Goal: Task Accomplishment & Management: Manage account settings

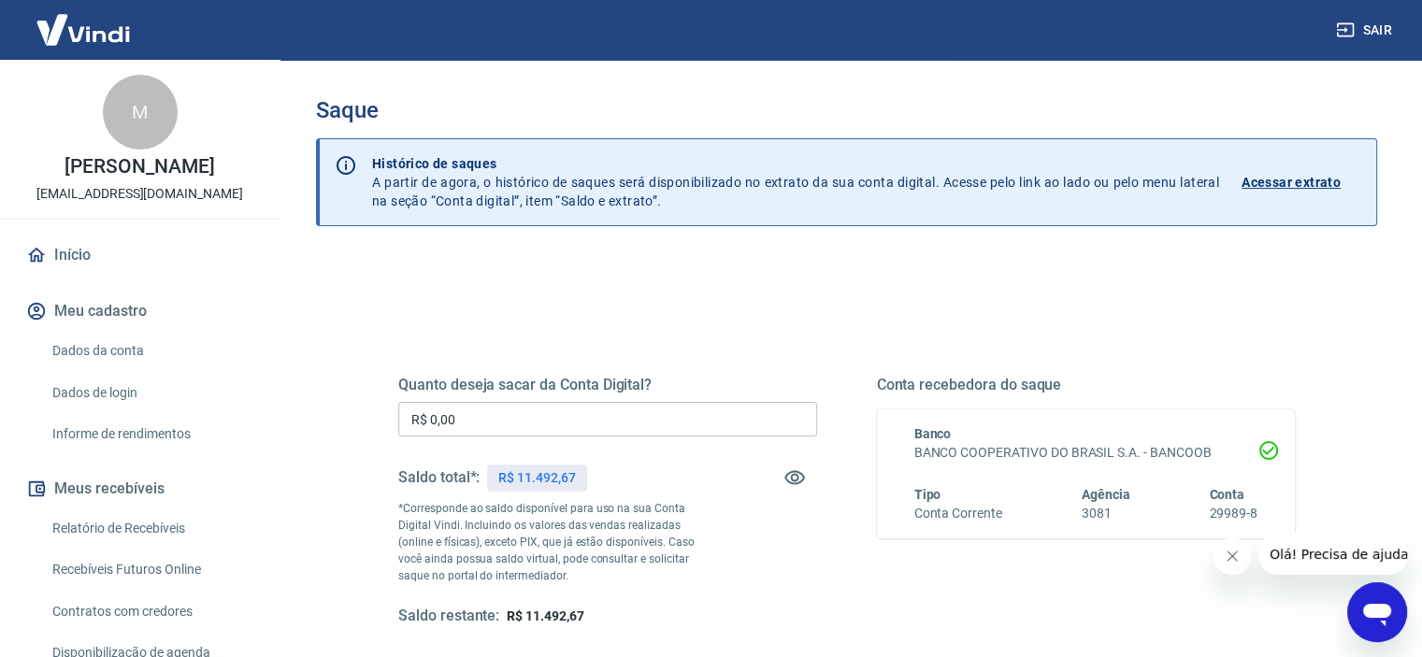
click at [1231, 558] on icon "Fechar mensagem da empresa" at bounding box center [1231, 556] width 15 height 15
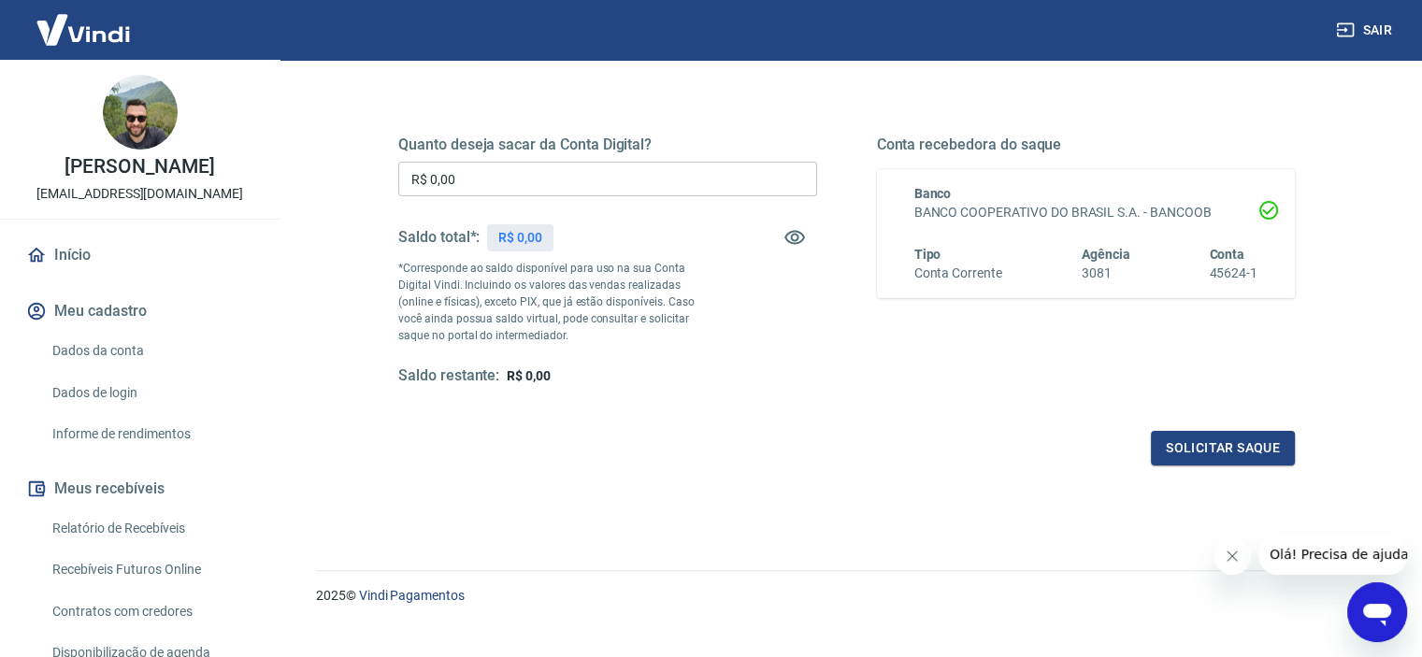
scroll to position [265, 0]
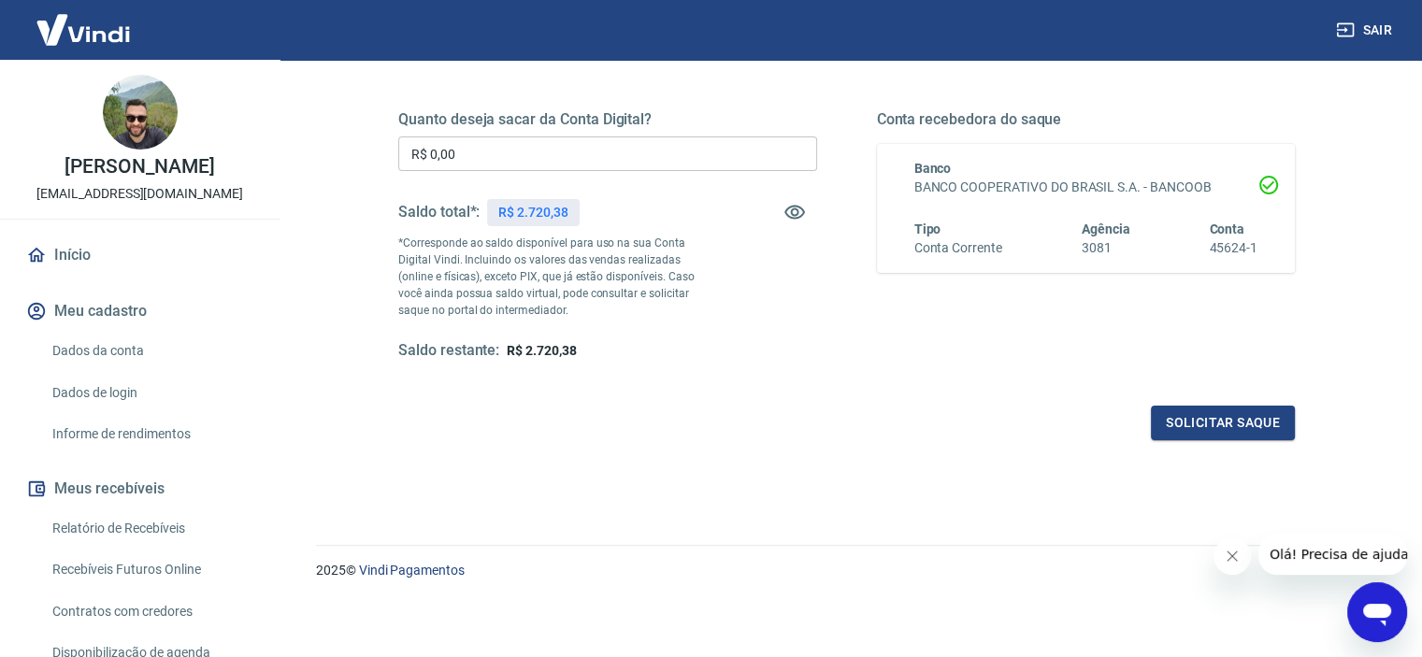
click at [1243, 554] on button "Fechar mensagem da empresa" at bounding box center [1231, 555] width 37 height 37
